Goal: Transaction & Acquisition: Purchase product/service

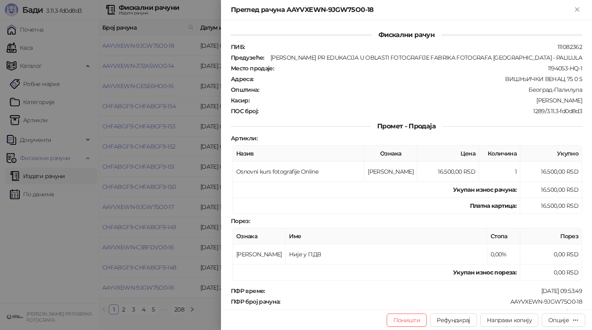
click at [147, 266] on div at bounding box center [296, 165] width 592 height 330
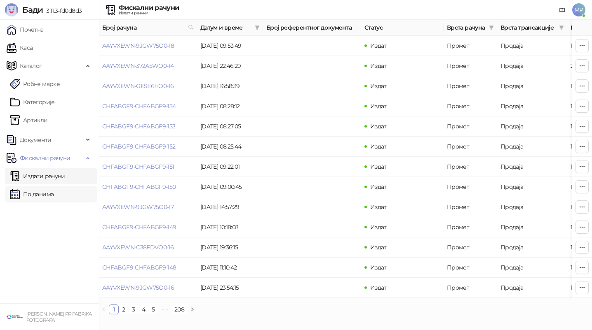
click at [43, 194] on link "По данима" at bounding box center [32, 194] width 44 height 16
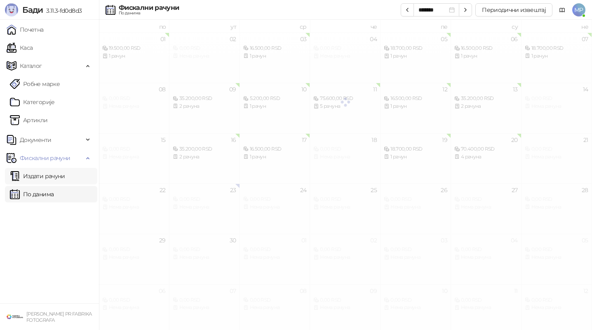
click at [65, 178] on link "Издати рачуни" at bounding box center [37, 176] width 55 height 16
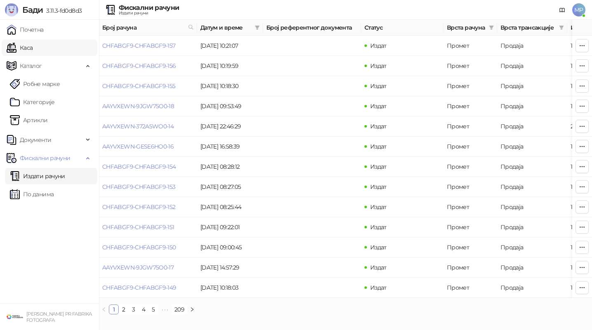
click at [33, 51] on link "Каса" at bounding box center [20, 48] width 26 height 16
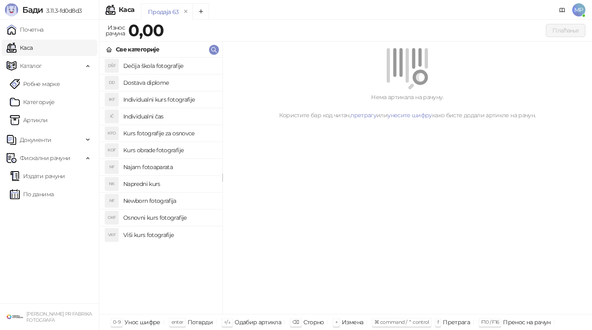
click at [165, 214] on h4 "Osnovni kurs fotografije" at bounding box center [169, 217] width 92 height 13
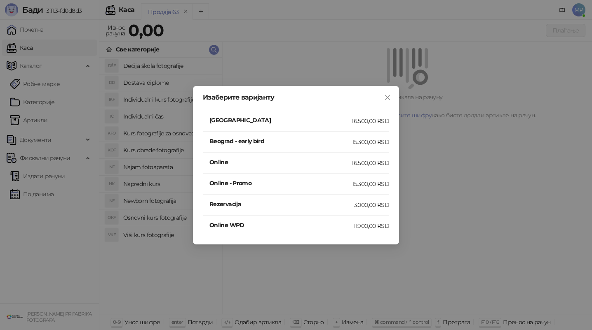
click at [255, 158] on h4 "Online" at bounding box center [280, 162] width 142 height 9
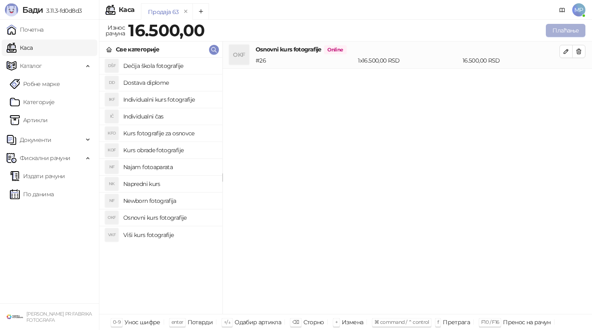
click at [568, 33] on button "Плаћање" at bounding box center [565, 30] width 40 height 13
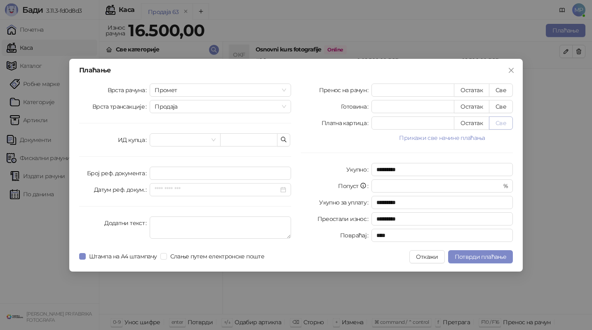
click at [501, 117] on button "Све" at bounding box center [501, 123] width 24 height 13
type input "*****"
type input "****"
click at [194, 261] on div "Штампа на А4 штампачу Слање путем електронске поште" at bounding box center [173, 256] width 188 height 13
click at [171, 256] on span "Слање путем електронске поште" at bounding box center [217, 256] width 101 height 9
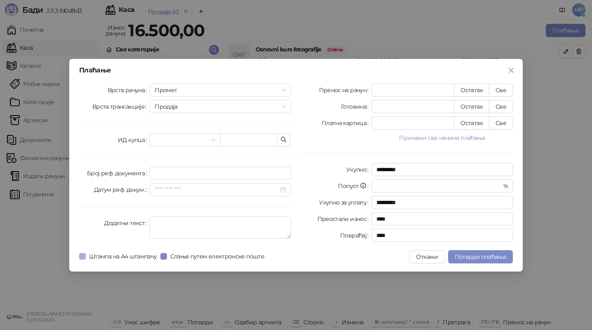
click at [143, 256] on span "Штампа на А4 штампачу" at bounding box center [123, 256] width 75 height 9
click at [473, 254] on span "Потврди плаћање" at bounding box center [479, 256] width 51 height 7
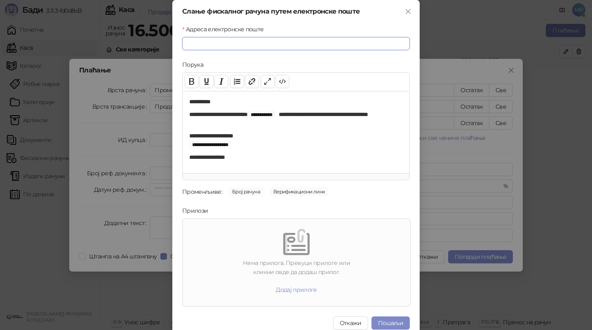
click at [247, 44] on input "Адреса електронске поште" at bounding box center [295, 43] width 227 height 13
paste input "**********"
type input "**********"
click at [386, 319] on button "Пошаљи" at bounding box center [390, 323] width 38 height 13
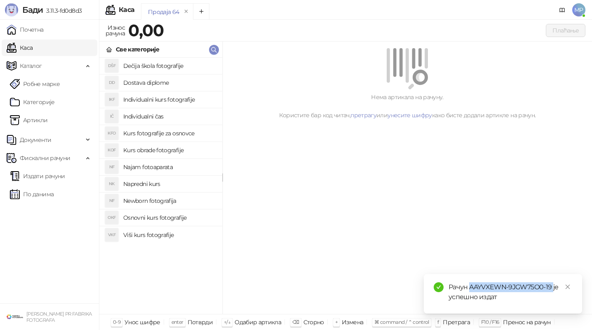
drag, startPoint x: 469, startPoint y: 288, endPoint x: 552, endPoint y: 283, distance: 82.5
click at [552, 283] on div "Рачун AAYVXEWN-9JGW75O0-19 је успешно издат" at bounding box center [510, 293] width 124 height 20
copy div "AAYVXEWN-9JGW75O0-19"
click at [65, 177] on link "Издати рачуни" at bounding box center [37, 176] width 55 height 16
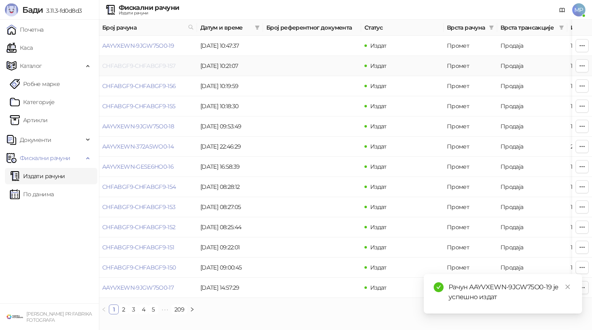
click at [149, 66] on link "CHFABGF9-CHFABGF9-157" at bounding box center [138, 65] width 73 height 7
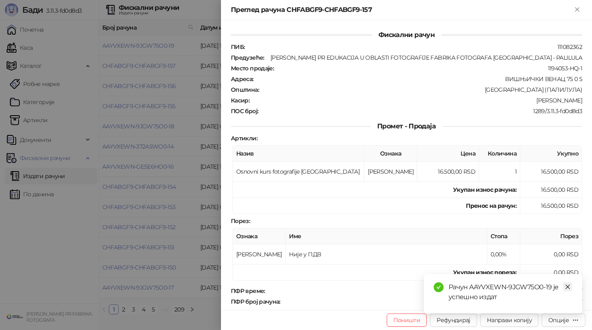
click at [569, 288] on icon "close" at bounding box center [567, 287] width 6 height 6
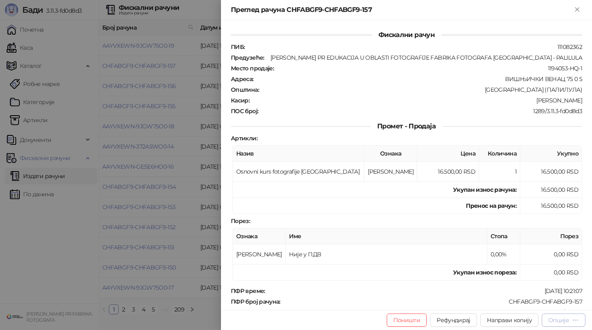
click at [560, 322] on div "Опције" at bounding box center [558, 320] width 21 height 7
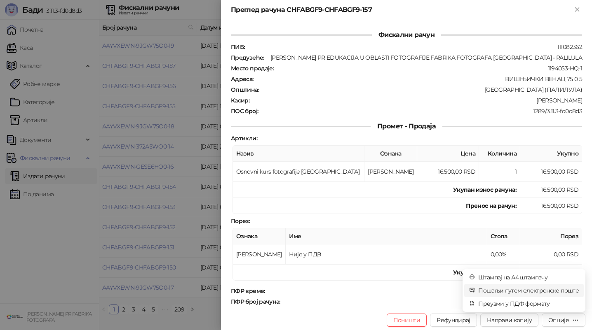
click at [552, 293] on span "Пошаљи путем електронске поште" at bounding box center [528, 290] width 101 height 9
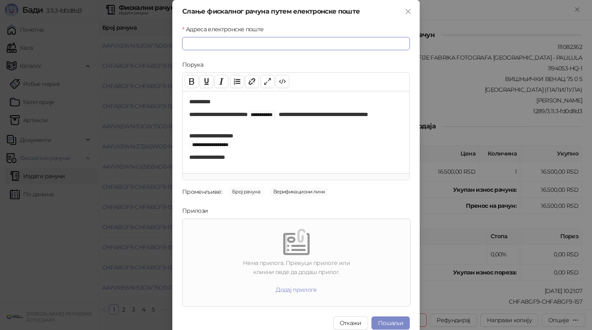
click at [320, 44] on input "Адреса електронске поште" at bounding box center [295, 43] width 227 height 13
paste input "**********"
type input "**********"
click at [384, 321] on button "Пошаљи" at bounding box center [390, 323] width 38 height 13
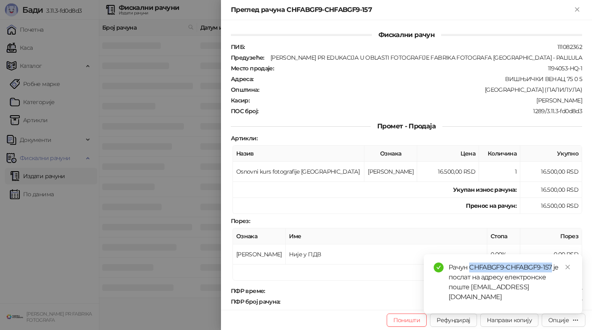
drag, startPoint x: 469, startPoint y: 278, endPoint x: 551, endPoint y: 277, distance: 82.0
click at [551, 277] on div "Рачун CHFABGF9-CHFABGF9-157 је послат на адресу електронске поште [EMAIL_ADDRES…" at bounding box center [510, 283] width 124 height 40
copy div "CHFABGF9-CHFABGF9-157"
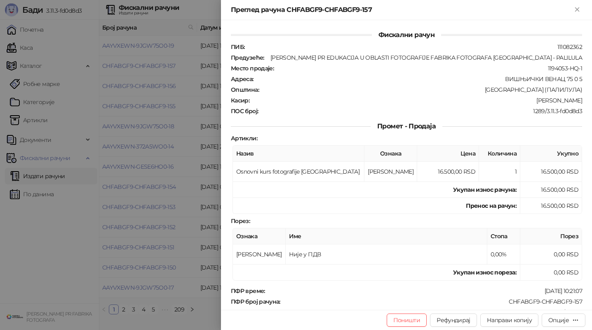
click at [183, 80] on div at bounding box center [296, 165] width 592 height 330
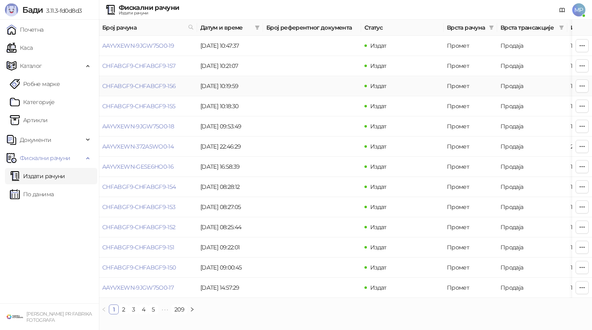
click at [166, 84] on link "CHFABGF9-CHFABGF9-156" at bounding box center [139, 85] width 74 height 7
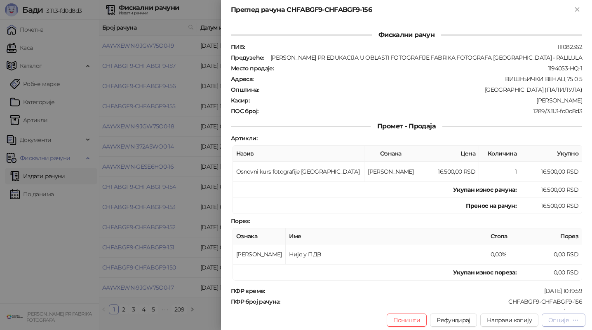
click at [559, 325] on button "Опције" at bounding box center [563, 320] width 44 height 13
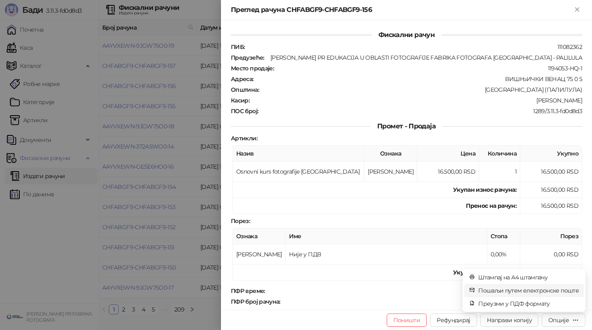
click at [545, 290] on span "Пошаљи путем електронске поште" at bounding box center [528, 290] width 101 height 9
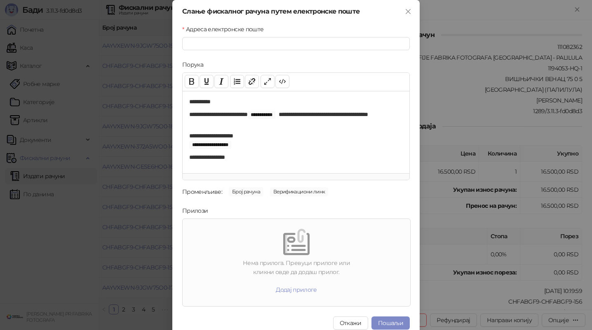
click at [343, 51] on form "**********" at bounding box center [295, 166] width 227 height 282
click at [343, 45] on input "Адреса електронске поште" at bounding box center [295, 43] width 227 height 13
paste input "**********"
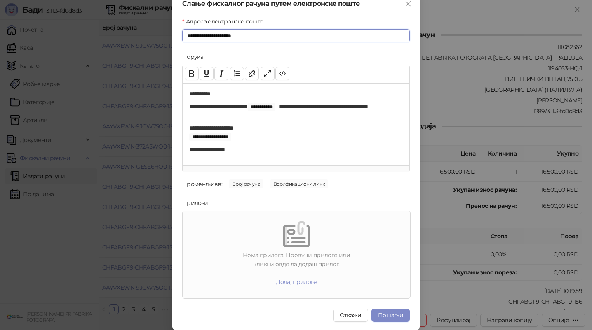
scroll to position [8, 0]
type input "**********"
click at [386, 317] on button "Пошаљи" at bounding box center [390, 315] width 38 height 13
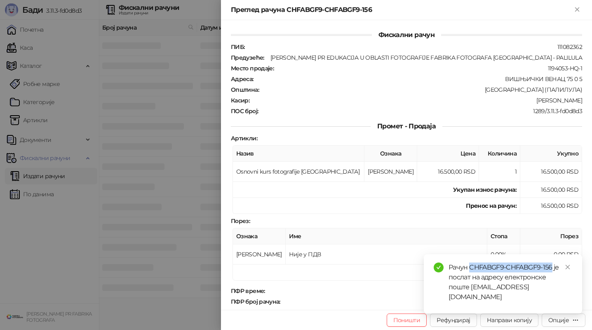
drag, startPoint x: 470, startPoint y: 278, endPoint x: 552, endPoint y: 273, distance: 82.5
click at [552, 274] on div "Рачун CHFABGF9-CHFABGF9-156 је послат на адресу електронске поште [EMAIL_ADDRES…" at bounding box center [510, 283] width 124 height 40
copy div "CHFABGF9-CHFABGF9-156"
click at [172, 91] on div at bounding box center [296, 165] width 592 height 330
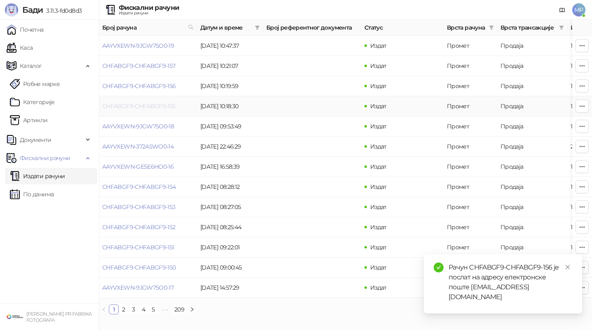
click at [160, 107] on link "CHFABGF9-CHFABGF9-155" at bounding box center [138, 106] width 73 height 7
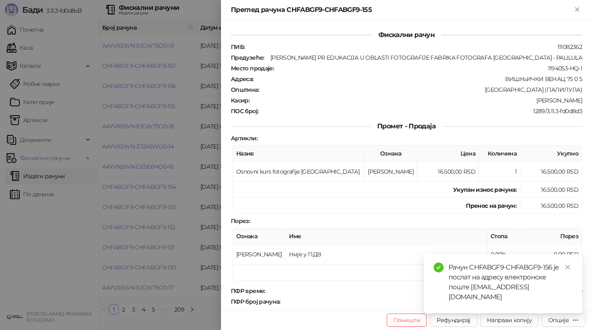
click at [573, 314] on div "Рачун CHFABGF9-CHFABGF9-156 је послат на адресу електронске поште [EMAIL_ADDRES…" at bounding box center [502, 284] width 158 height 59
click at [567, 270] on icon "close" at bounding box center [567, 267] width 6 height 6
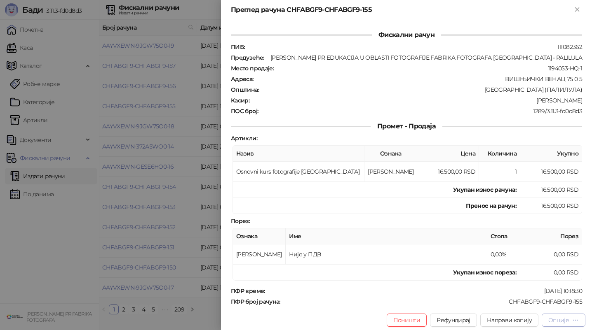
click at [560, 319] on div "Опције" at bounding box center [558, 320] width 21 height 7
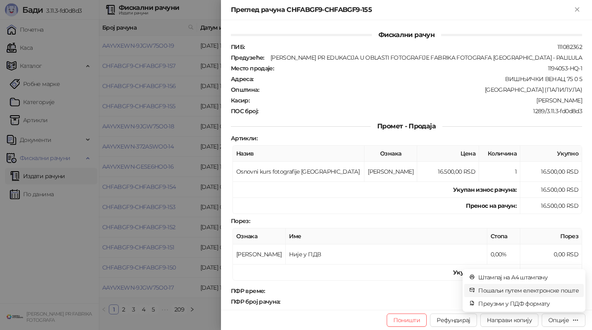
click at [557, 292] on span "Пошаљи путем електронске поште" at bounding box center [528, 290] width 101 height 9
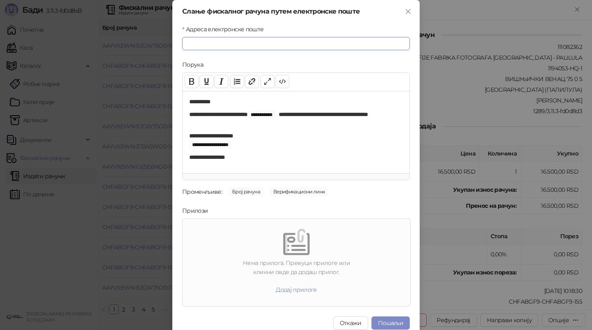
click at [329, 48] on input "Адреса електронске поште" at bounding box center [295, 43] width 227 height 13
paste input "**********"
type input "**********"
click at [395, 322] on button "Пошаљи" at bounding box center [390, 323] width 38 height 13
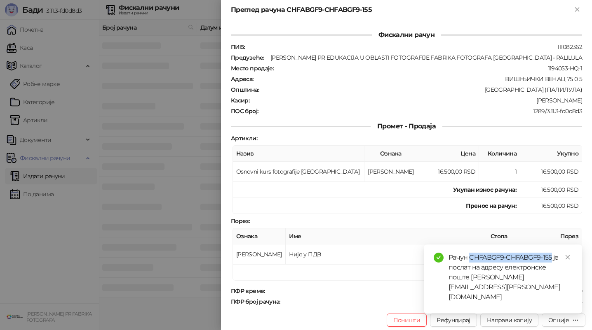
drag, startPoint x: 470, startPoint y: 266, endPoint x: 551, endPoint y: 266, distance: 81.2
click at [551, 266] on div "Рачун CHFABGF9-CHFABGF9-155 је послат на адресу електронске поште [PERSON_NAME]…" at bounding box center [510, 277] width 124 height 49
copy div "CHFABGF9-CHFABGF9-155"
